Goal: Check status

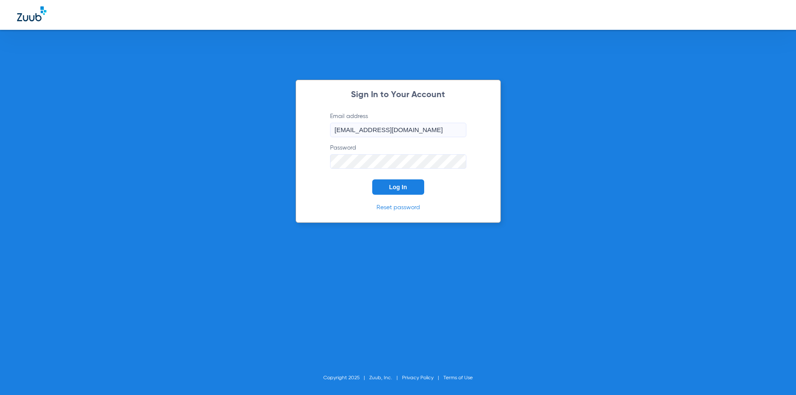
click at [404, 193] on button "Log In" at bounding box center [398, 186] width 52 height 15
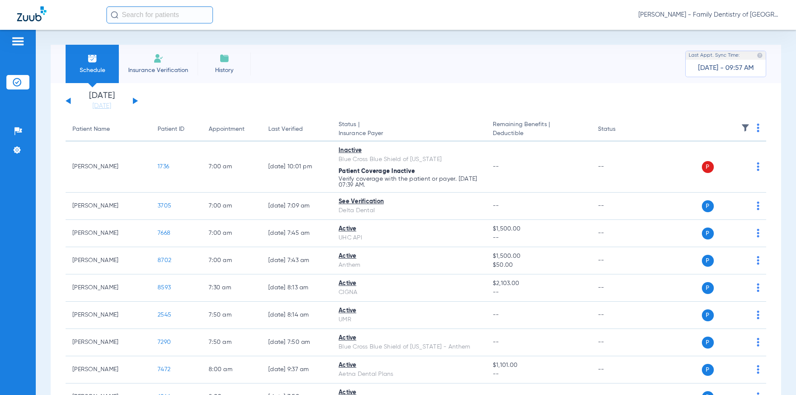
click at [135, 100] on button at bounding box center [135, 100] width 5 height 6
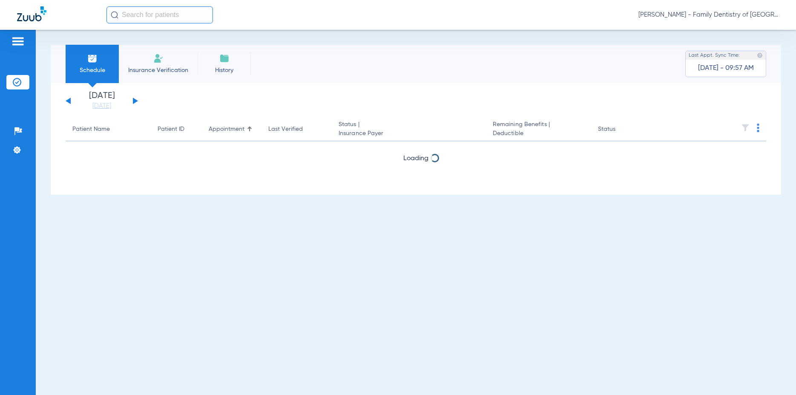
click at [134, 100] on button at bounding box center [135, 100] width 5 height 6
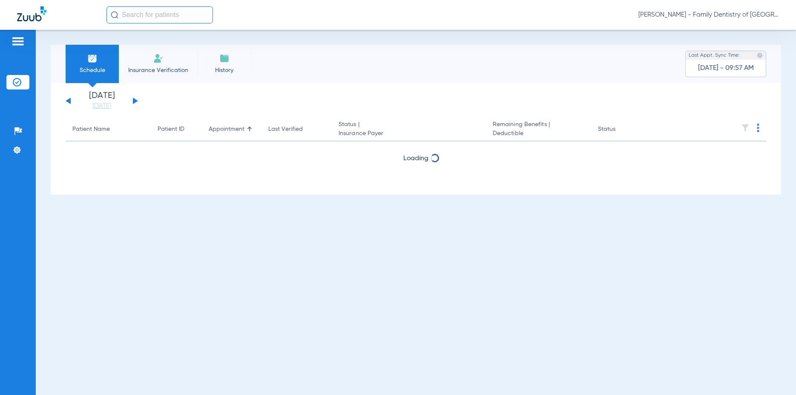
click at [134, 100] on button at bounding box center [135, 100] width 5 height 6
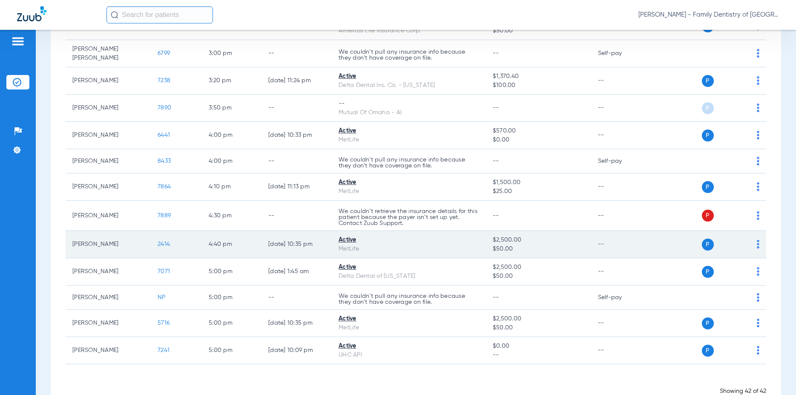
scroll to position [940, 0]
